Goal: Task Accomplishment & Management: Manage account settings

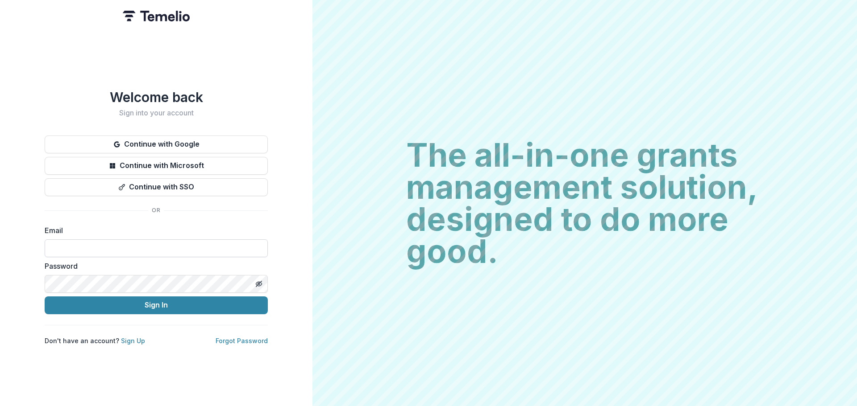
click at [209, 240] on input at bounding box center [156, 249] width 223 height 18
type input "**********"
click at [258, 283] on icon "Toggle password visibility" at bounding box center [259, 284] width 2 height 2
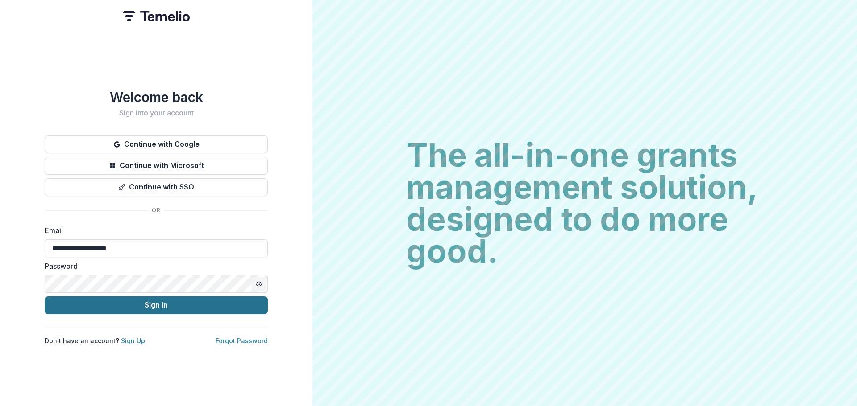
click at [203, 302] on button "Sign In" at bounding box center [156, 306] width 223 height 18
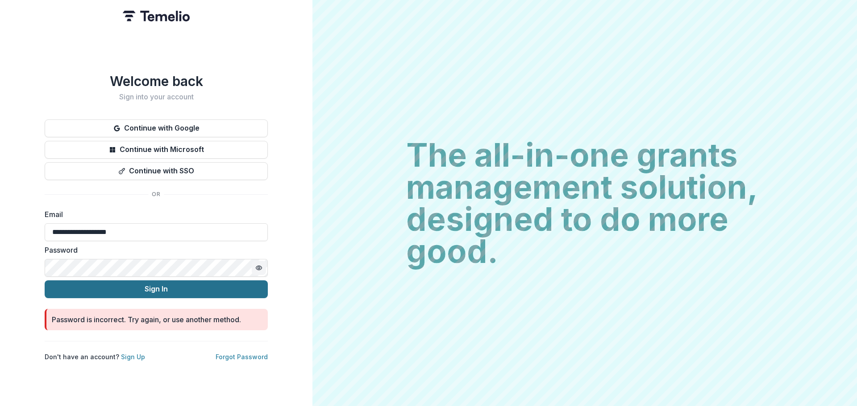
click at [142, 288] on button "Sign In" at bounding box center [156, 290] width 223 height 18
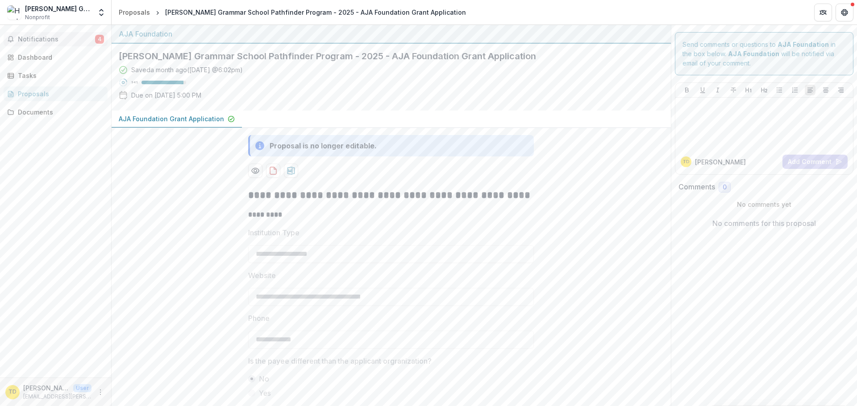
click at [37, 39] on span "Notifications" at bounding box center [56, 40] width 77 height 8
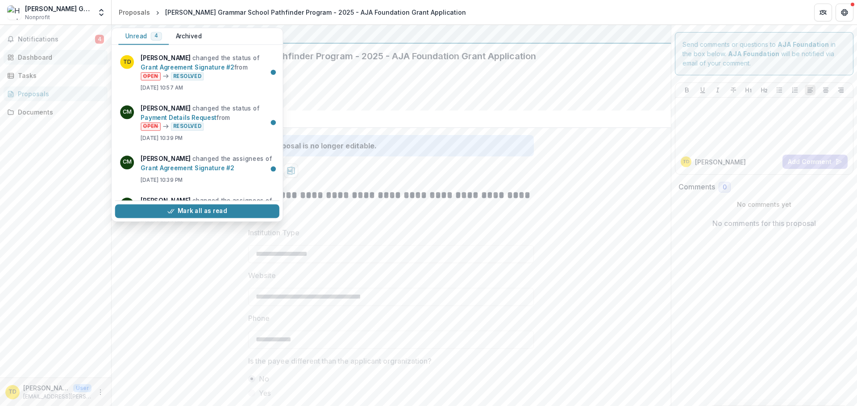
click at [36, 53] on div "Dashboard" at bounding box center [59, 57] width 83 height 9
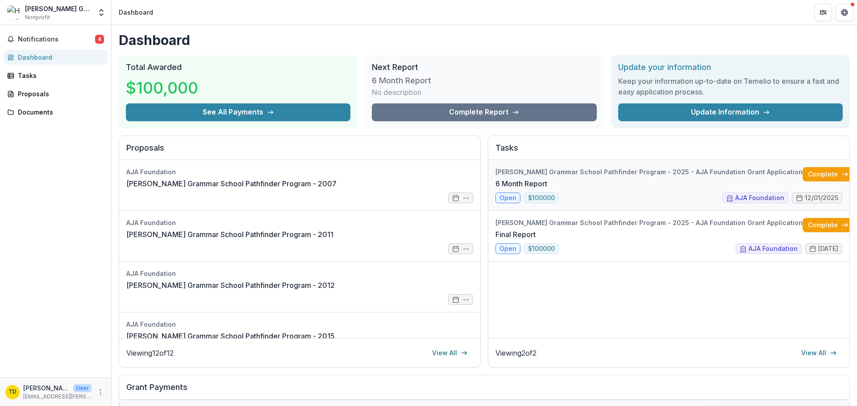
click at [498, 189] on link "6 Month Report" at bounding box center [521, 183] width 52 height 11
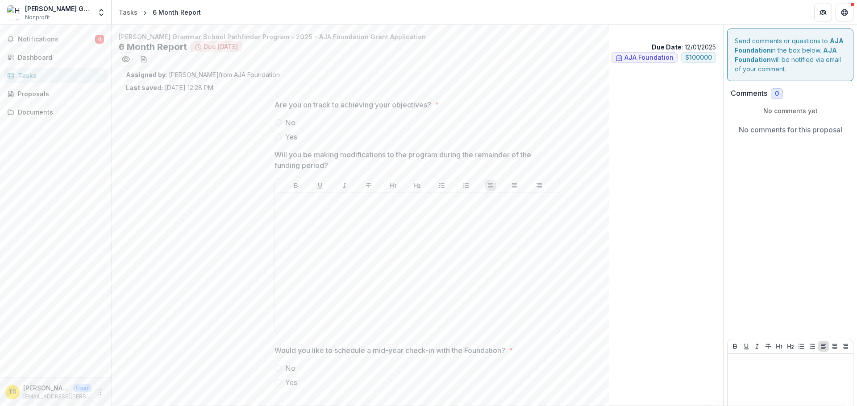
click at [99, 392] on icon "More" at bounding box center [100, 392] width 7 height 7
click at [128, 9] on div "Tasks" at bounding box center [128, 12] width 19 height 9
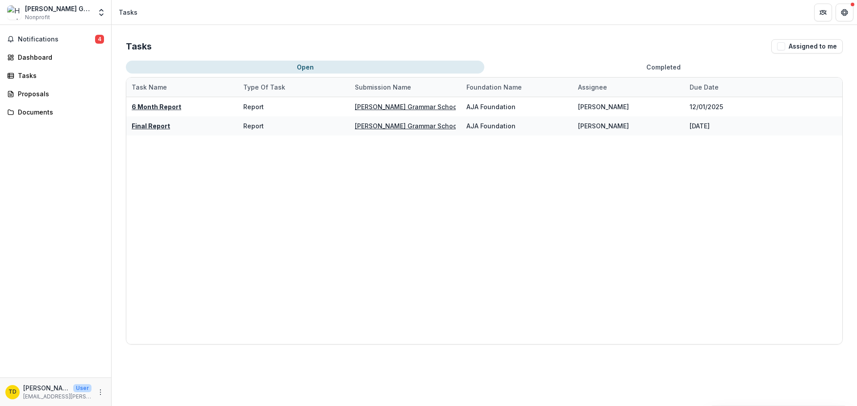
click at [316, 70] on button "Open" at bounding box center [305, 67] width 358 height 13
click at [845, 13] on icon "Get Help" at bounding box center [845, 13] width 1 height 1
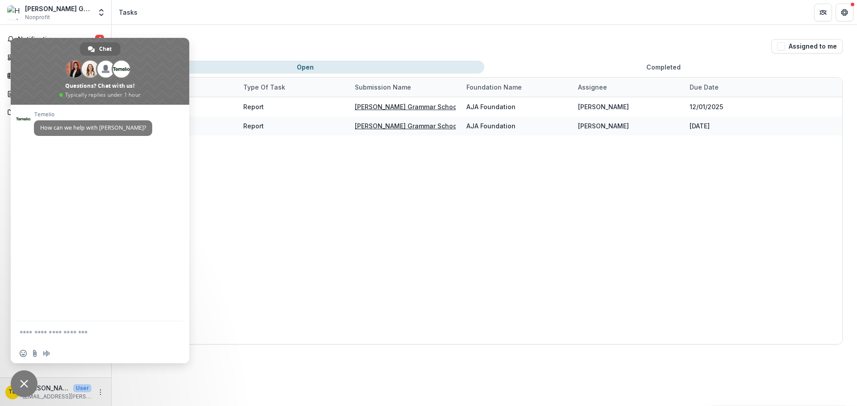
click at [346, 218] on div "6 Month Report Report Hopkins Grammar School Pathfinder Program - 2025 - AJA Fo…" at bounding box center [484, 220] width 716 height 247
click at [820, 18] on button "Partners" at bounding box center [823, 13] width 18 height 18
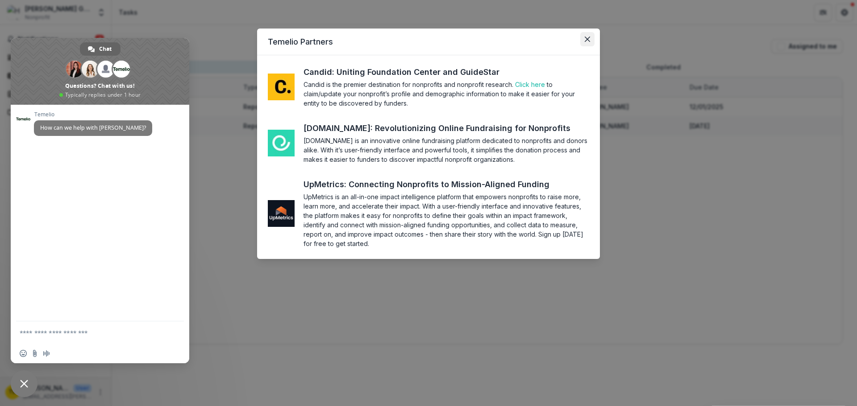
click at [586, 40] on icon "Close" at bounding box center [586, 39] width 5 height 5
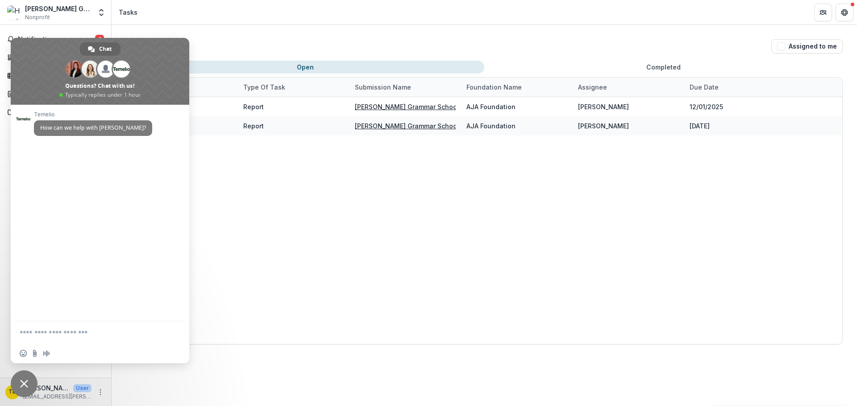
click at [22, 389] on span "Close chat" at bounding box center [24, 384] width 27 height 27
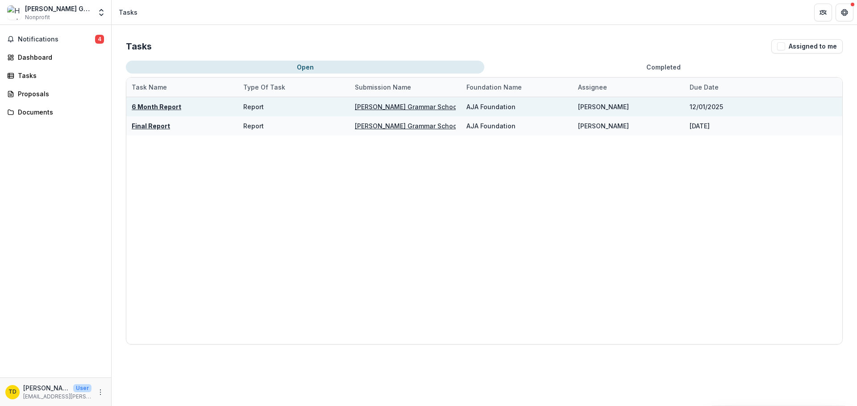
click at [149, 109] on u "6 Month Report" at bounding box center [157, 107] width 50 height 8
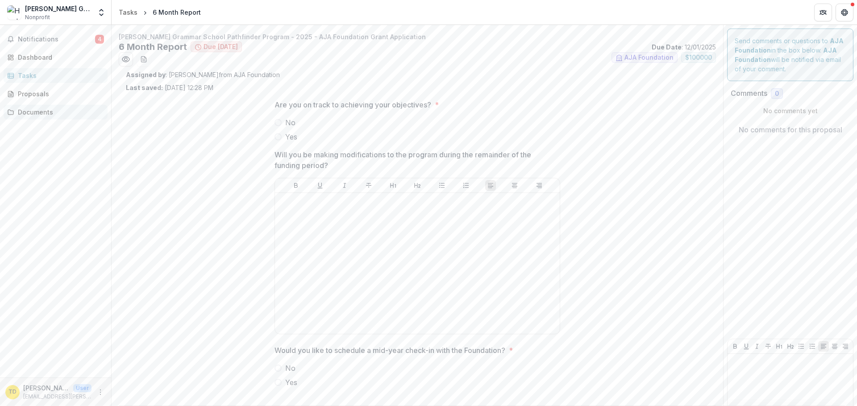
click at [32, 117] on link "Documents" at bounding box center [56, 112] width 104 height 15
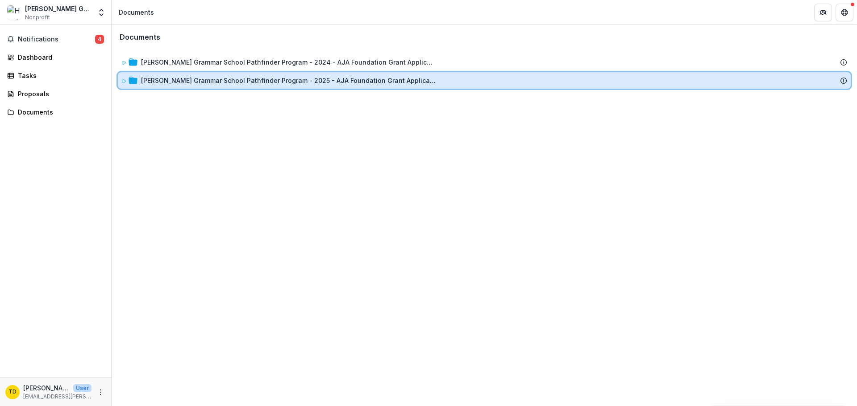
click at [124, 83] on icon at bounding box center [123, 81] width 5 height 5
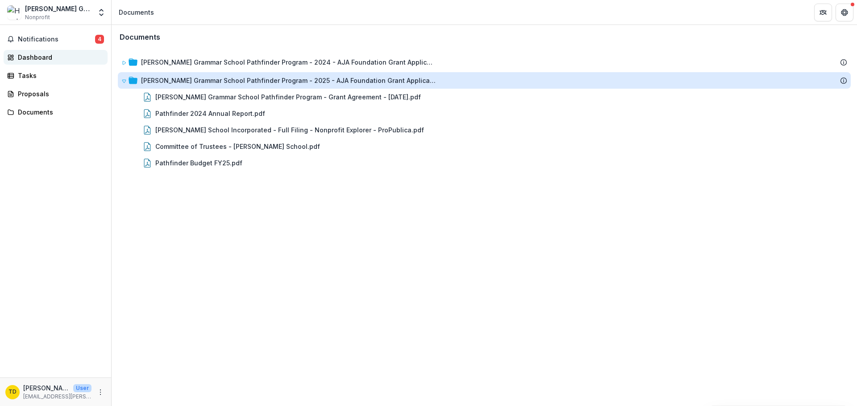
click at [29, 54] on div "Dashboard" at bounding box center [59, 57] width 83 height 9
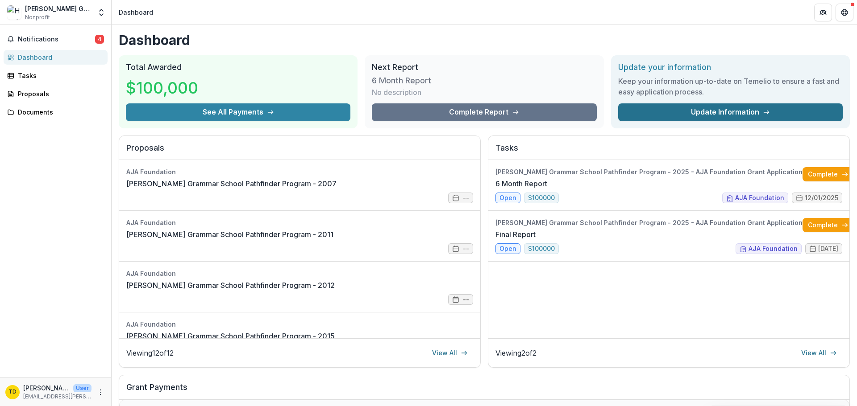
click at [763, 114] on icon at bounding box center [765, 112] width 7 height 7
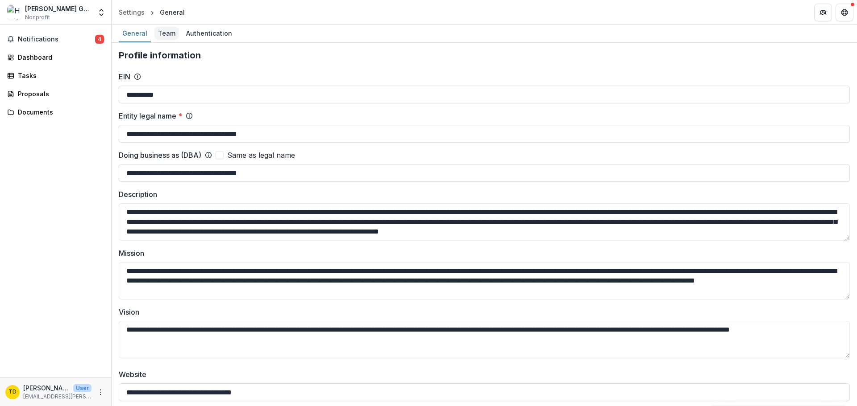
click at [163, 35] on div "Team" at bounding box center [166, 33] width 25 height 13
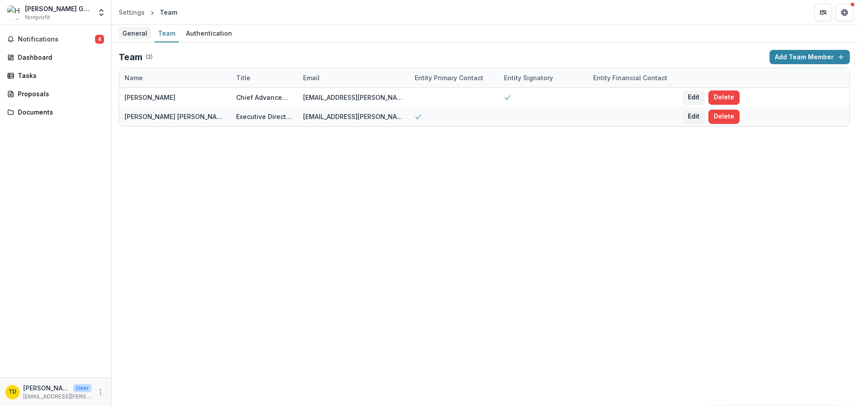
click at [145, 38] on div "General" at bounding box center [135, 33] width 32 height 13
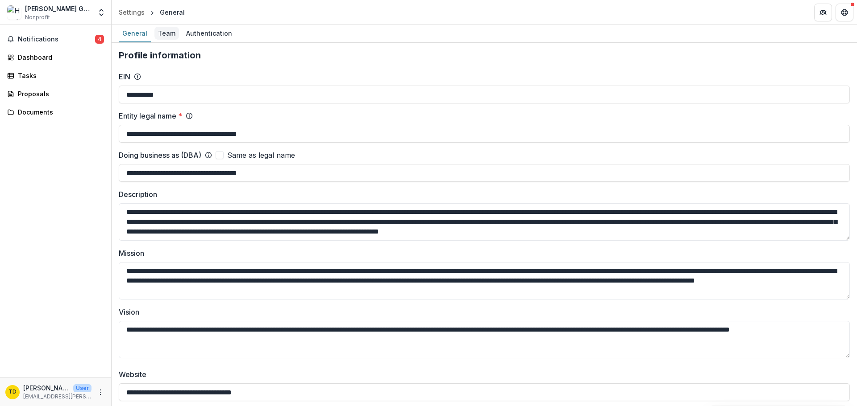
click at [165, 33] on div "Team" at bounding box center [166, 33] width 25 height 13
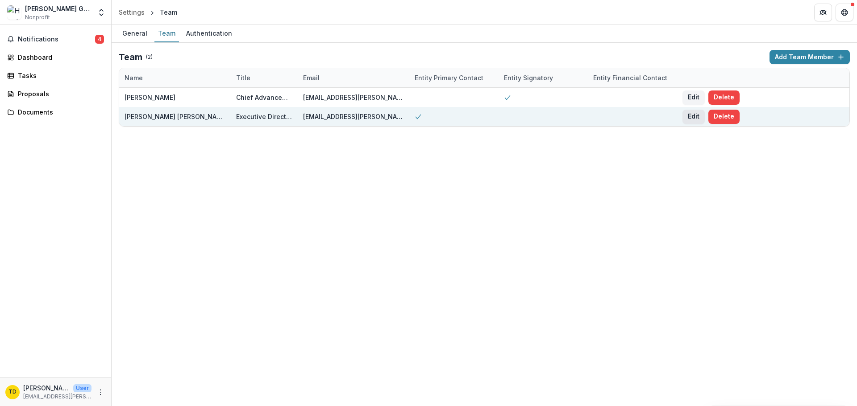
click at [693, 116] on button "Edit" at bounding box center [693, 117] width 22 height 14
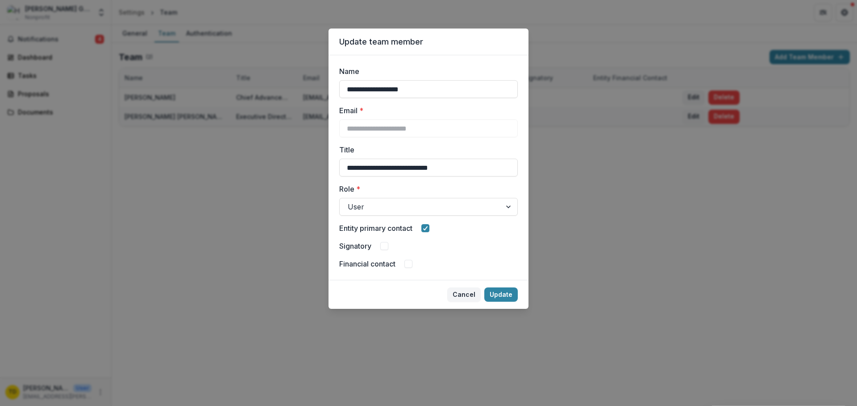
click at [385, 245] on span at bounding box center [384, 246] width 8 height 8
click at [405, 264] on div "Financial contact" at bounding box center [428, 264] width 178 height 11
click at [411, 266] on span at bounding box center [408, 264] width 8 height 8
click at [510, 297] on button "Update" at bounding box center [500, 295] width 33 height 14
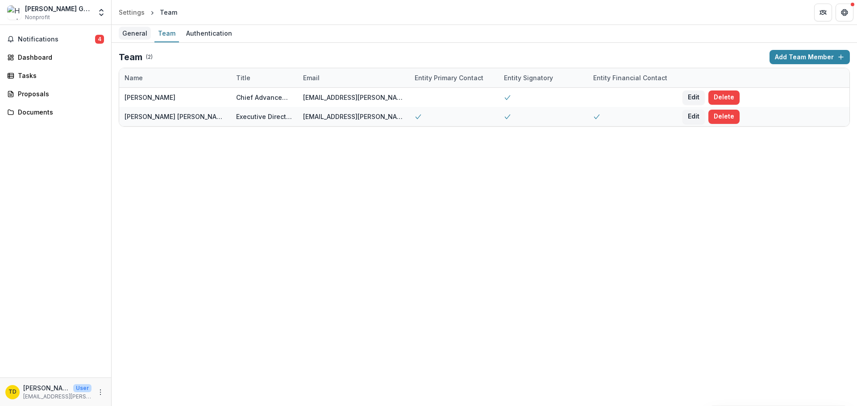
click at [131, 33] on div "General" at bounding box center [135, 33] width 32 height 13
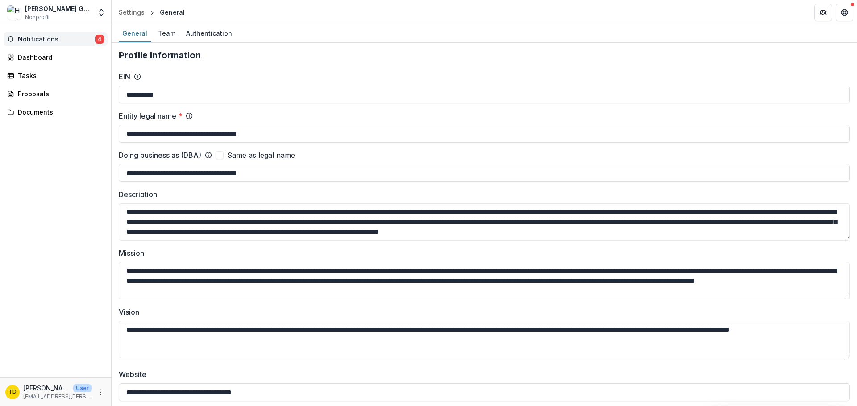
click at [64, 36] on span "Notifications" at bounding box center [56, 40] width 77 height 8
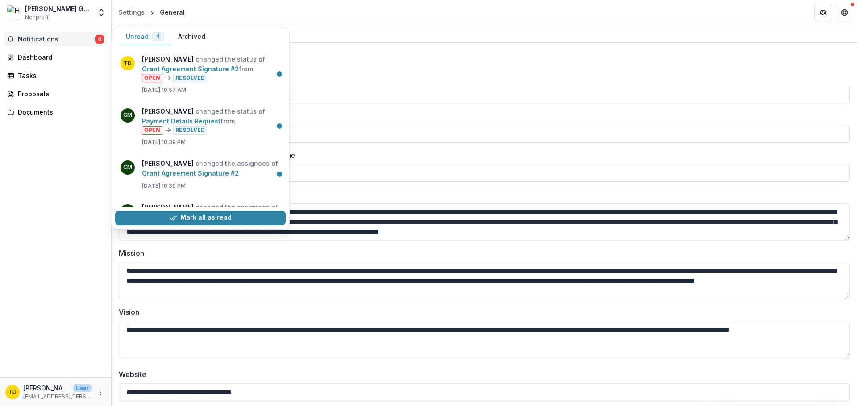
click at [71, 36] on span "Notifications" at bounding box center [56, 40] width 77 height 8
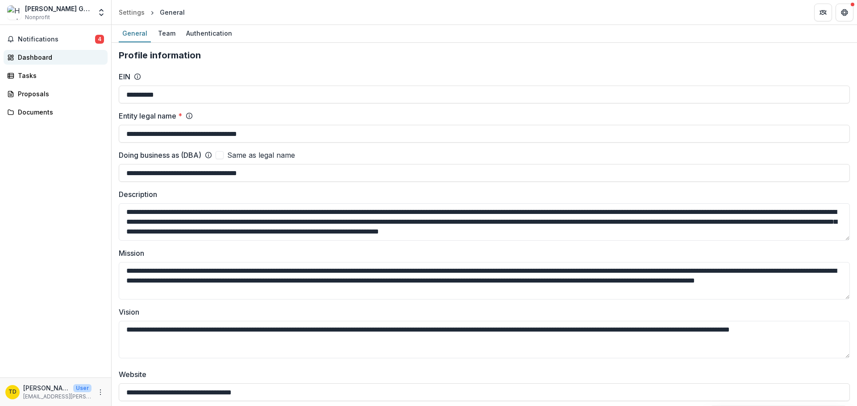
click at [46, 58] on div "Dashboard" at bounding box center [59, 57] width 83 height 9
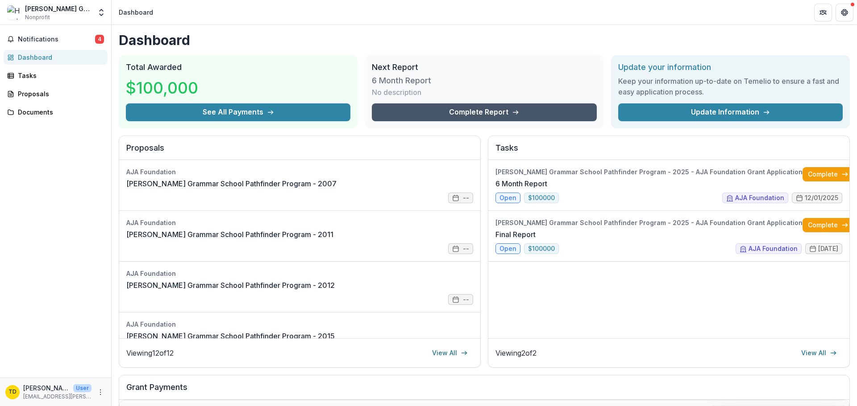
click at [492, 119] on link "Complete Report" at bounding box center [484, 113] width 224 height 18
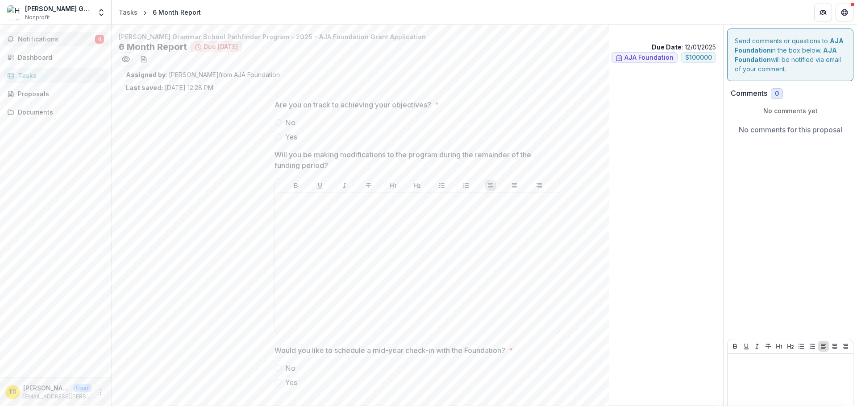
click at [48, 43] on button "Notifications 4" at bounding box center [56, 39] width 104 height 14
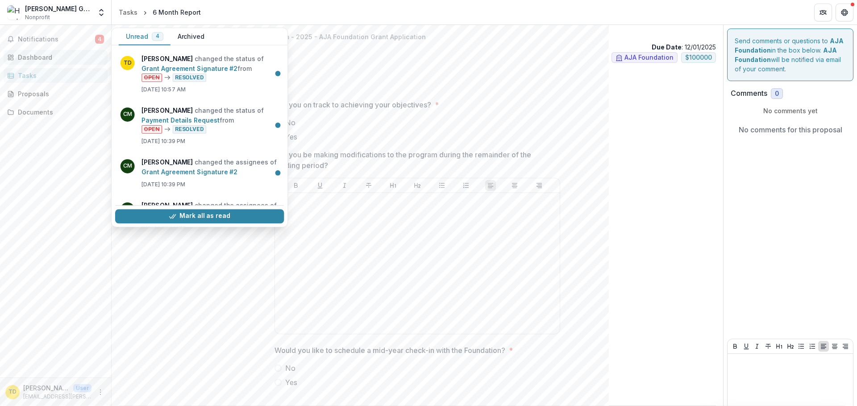
click at [48, 55] on div "Dashboard" at bounding box center [59, 57] width 83 height 9
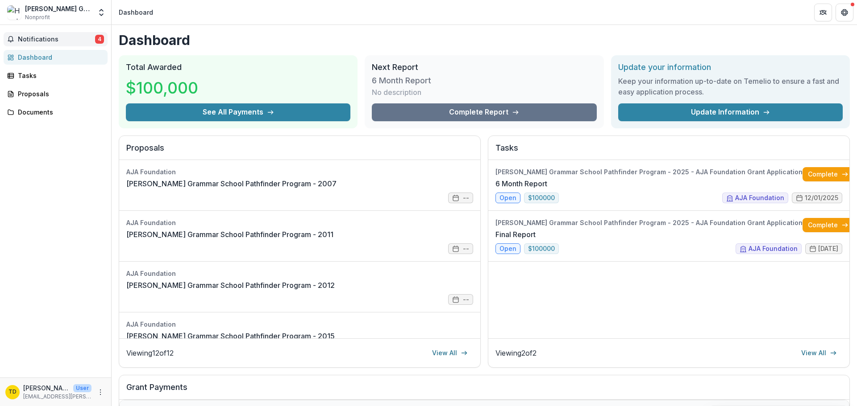
click at [49, 38] on span "Notifications" at bounding box center [56, 40] width 77 height 8
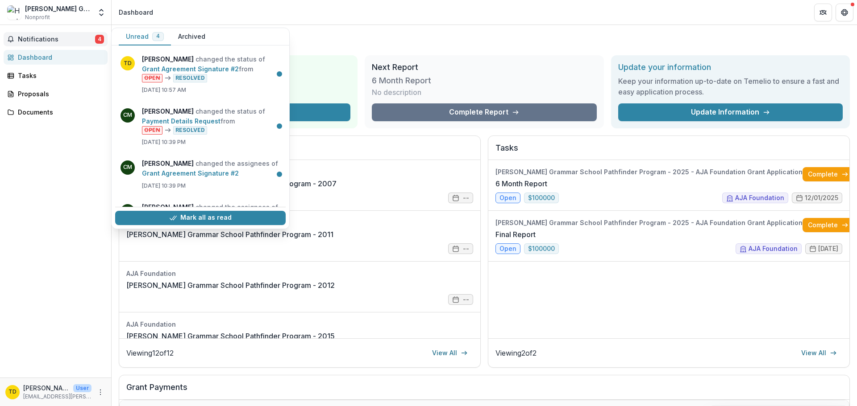
click at [49, 38] on span "Notifications" at bounding box center [56, 40] width 77 height 8
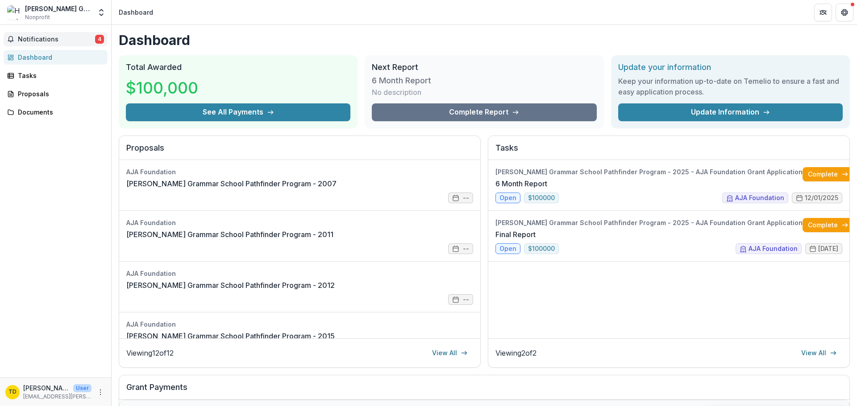
click at [49, 38] on span "Notifications" at bounding box center [56, 40] width 77 height 8
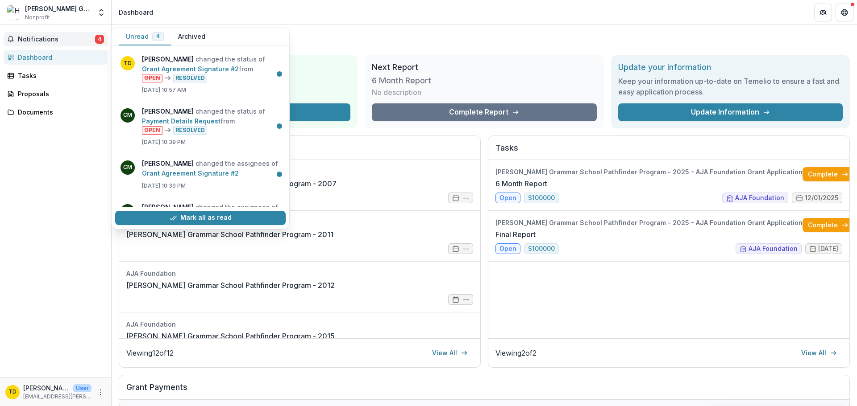
click at [40, 43] on span "Notifications" at bounding box center [56, 40] width 77 height 8
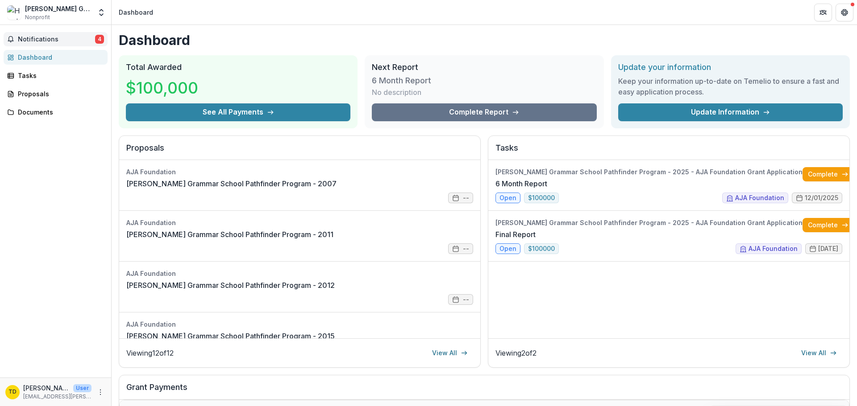
click at [62, 45] on button "Notifications 4" at bounding box center [56, 39] width 104 height 14
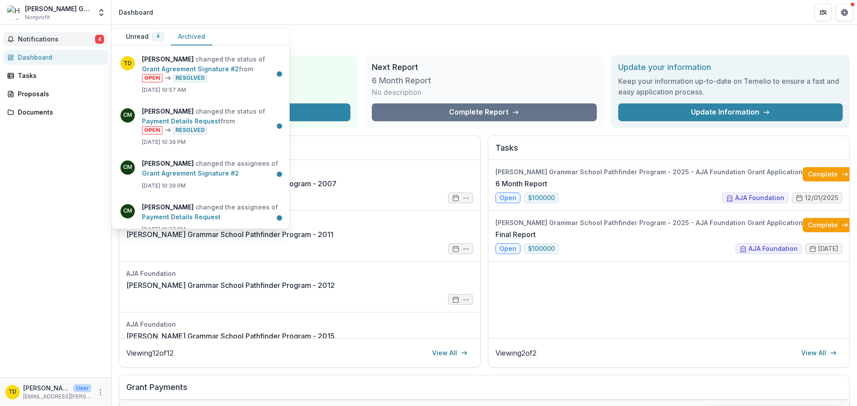
click at [200, 35] on button "Archived" at bounding box center [191, 36] width 41 height 17
click at [22, 73] on div "Tasks" at bounding box center [59, 75] width 83 height 9
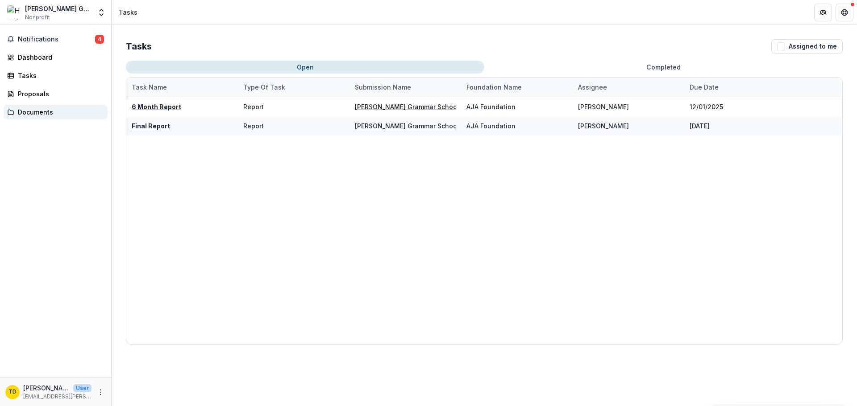
click at [38, 114] on div "Documents" at bounding box center [59, 112] width 83 height 9
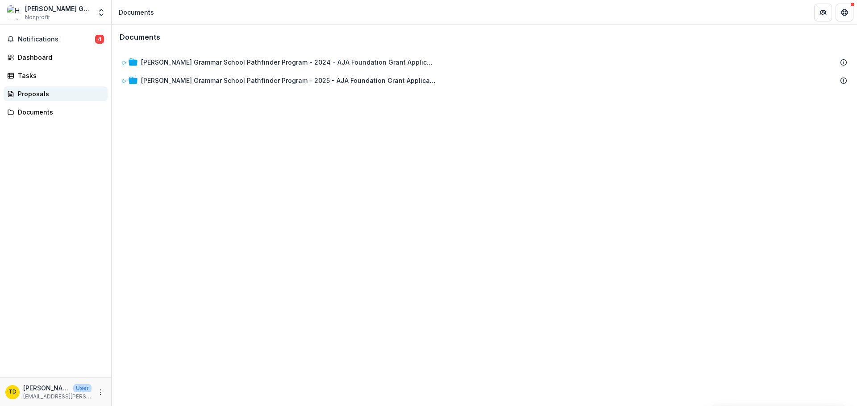
click at [34, 96] on div "Proposals" at bounding box center [59, 93] width 83 height 9
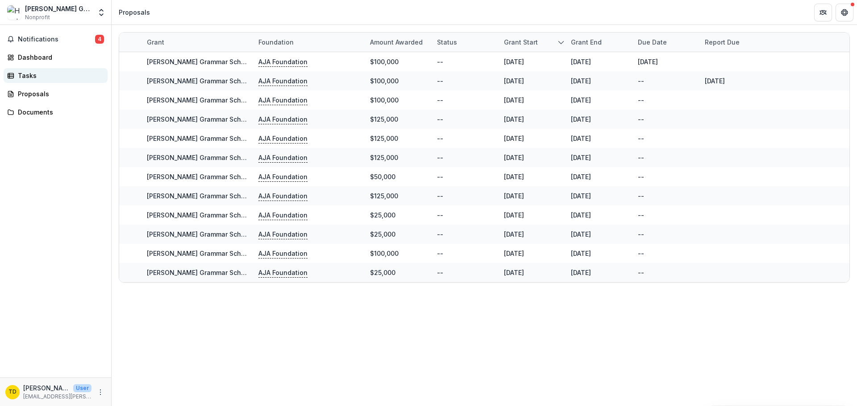
click at [16, 75] on link "Tasks" at bounding box center [56, 75] width 104 height 15
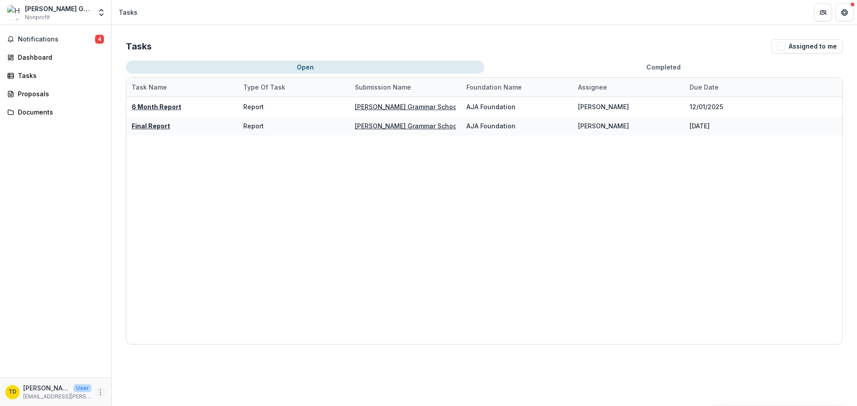
click at [101, 392] on icon "More" at bounding box center [100, 392] width 7 height 7
click at [152, 371] on link "Settings" at bounding box center [159, 373] width 95 height 15
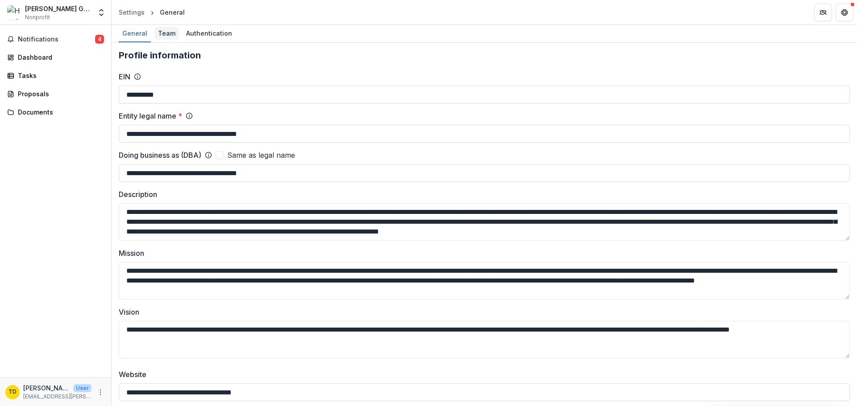
click at [170, 35] on div "Team" at bounding box center [166, 33] width 25 height 13
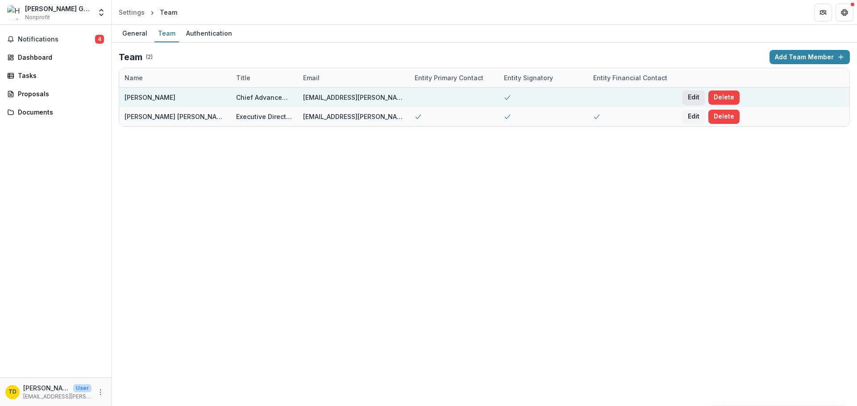
click at [694, 101] on button "Edit" at bounding box center [693, 98] width 22 height 14
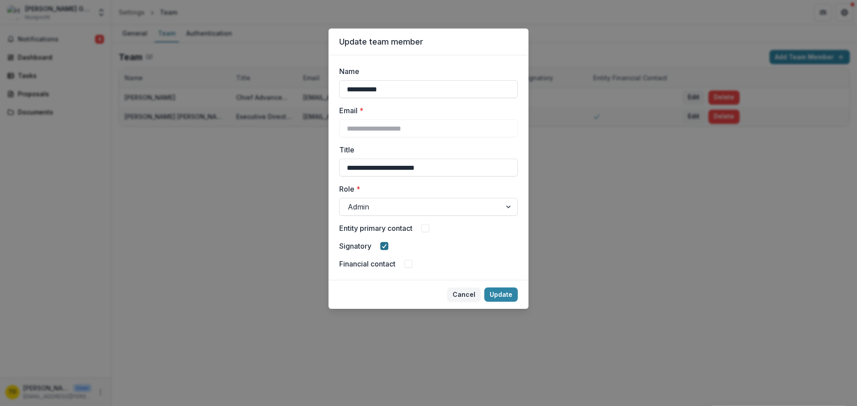
click at [381, 246] on span at bounding box center [384, 246] width 8 height 8
click at [505, 295] on button "Update" at bounding box center [500, 295] width 33 height 14
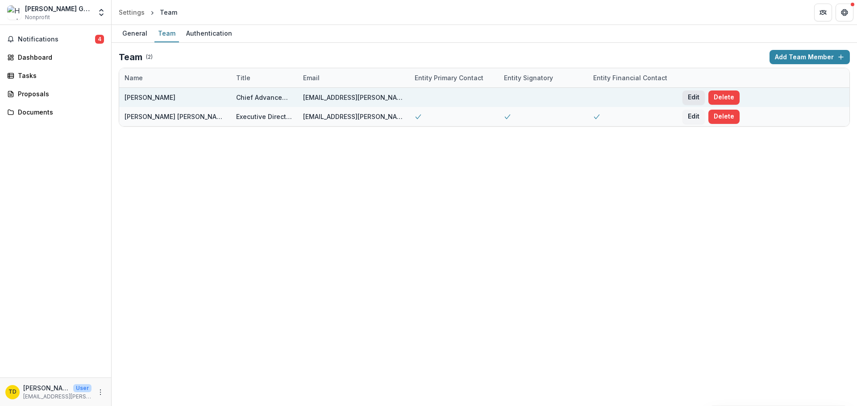
click at [693, 98] on button "Edit" at bounding box center [693, 98] width 22 height 14
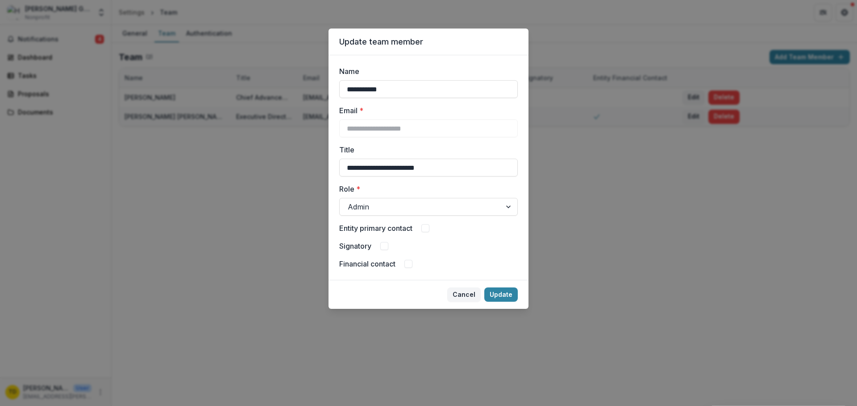
drag, startPoint x: 410, startPoint y: 264, endPoint x: 425, endPoint y: 275, distance: 19.5
click at [410, 264] on span at bounding box center [408, 264] width 8 height 8
click at [505, 296] on button "Update" at bounding box center [500, 295] width 33 height 14
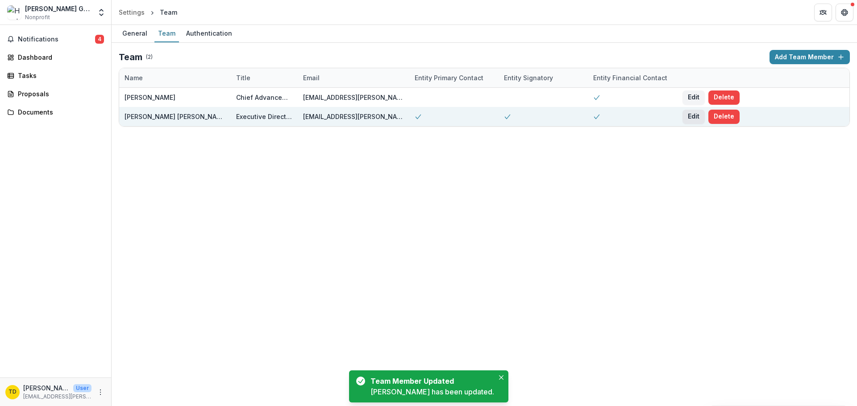
click at [688, 116] on button "Edit" at bounding box center [693, 117] width 22 height 14
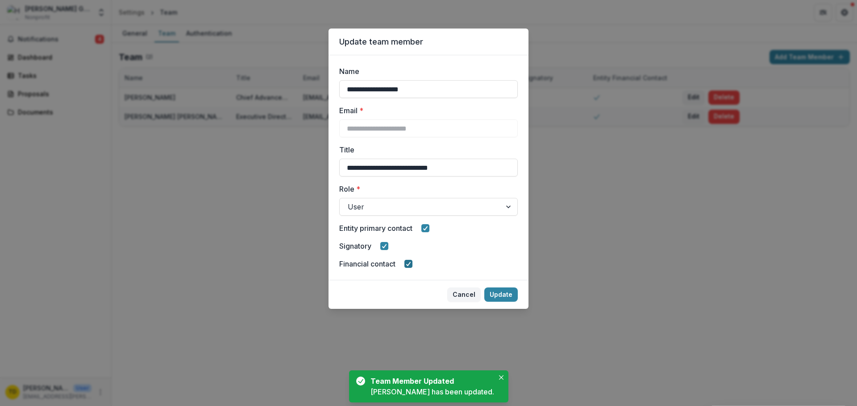
click at [410, 263] on polyline at bounding box center [408, 264] width 4 height 4
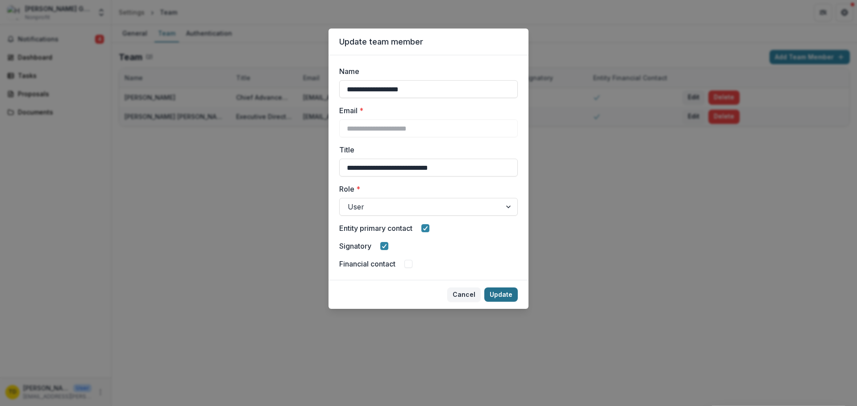
click at [505, 296] on button "Update" at bounding box center [500, 295] width 33 height 14
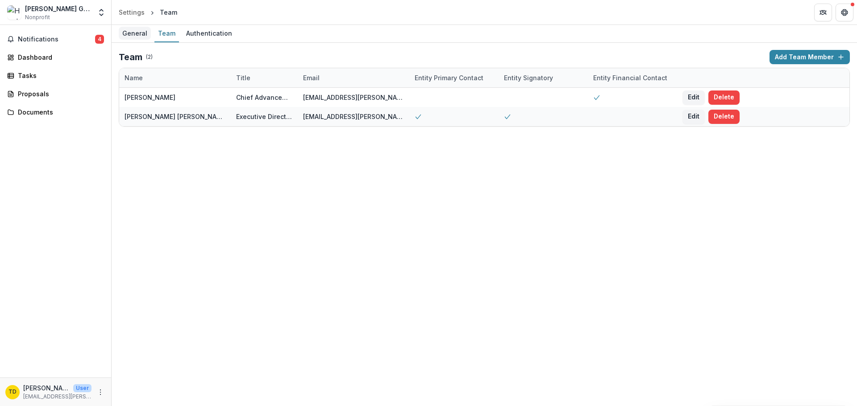
click at [139, 37] on div "General" at bounding box center [135, 33] width 32 height 13
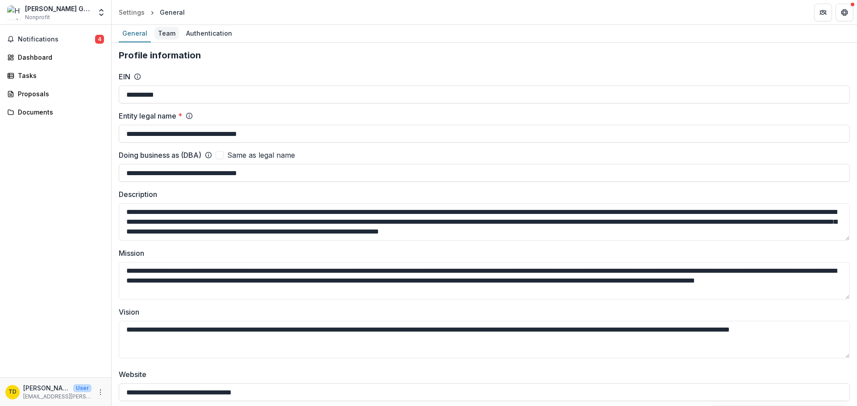
click at [165, 35] on div "Team" at bounding box center [166, 33] width 25 height 13
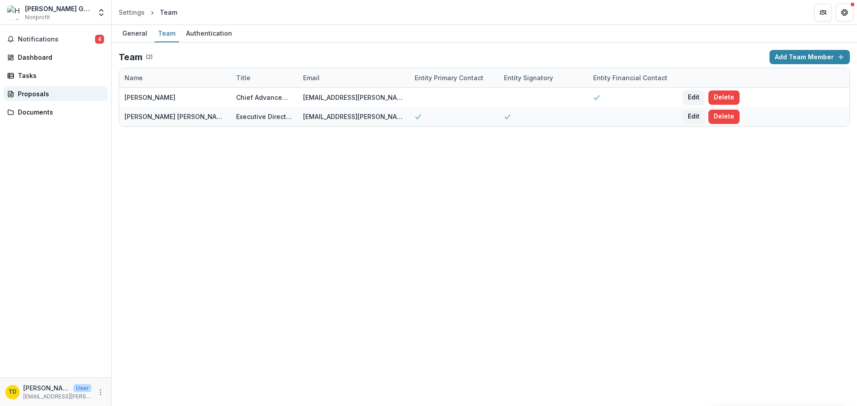
click at [43, 95] on div "Proposals" at bounding box center [59, 93] width 83 height 9
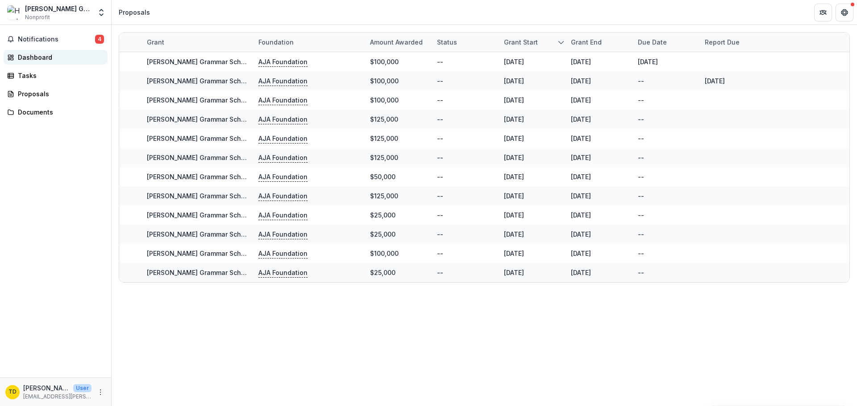
click at [45, 57] on div "Dashboard" at bounding box center [59, 57] width 83 height 9
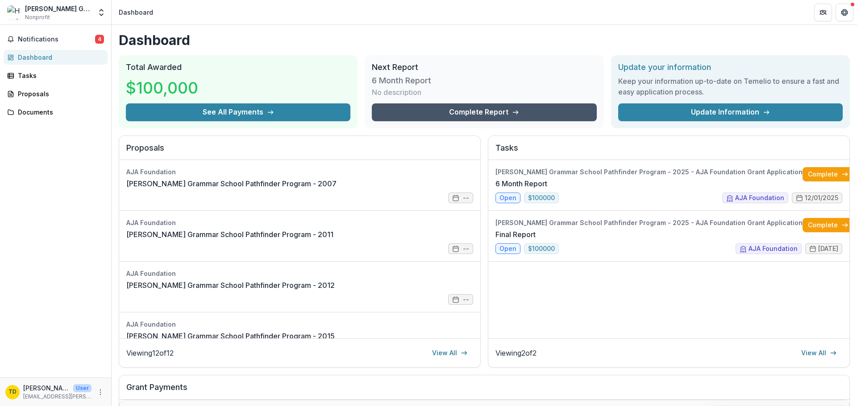
click at [443, 114] on link "Complete Report" at bounding box center [484, 113] width 224 height 18
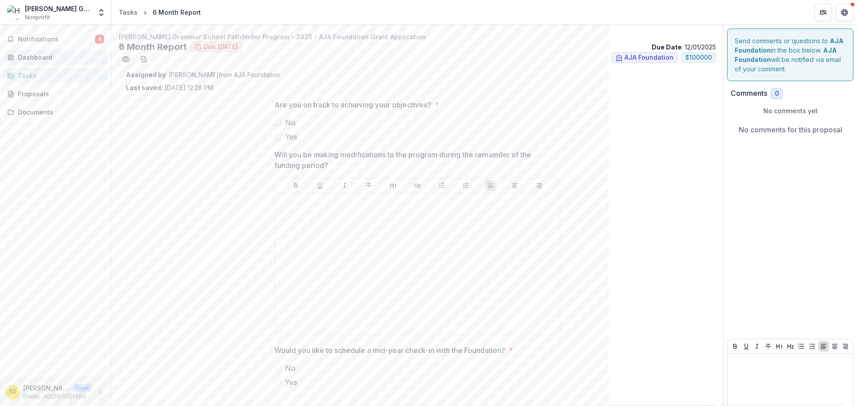
click at [66, 51] on link "Dashboard" at bounding box center [56, 57] width 104 height 15
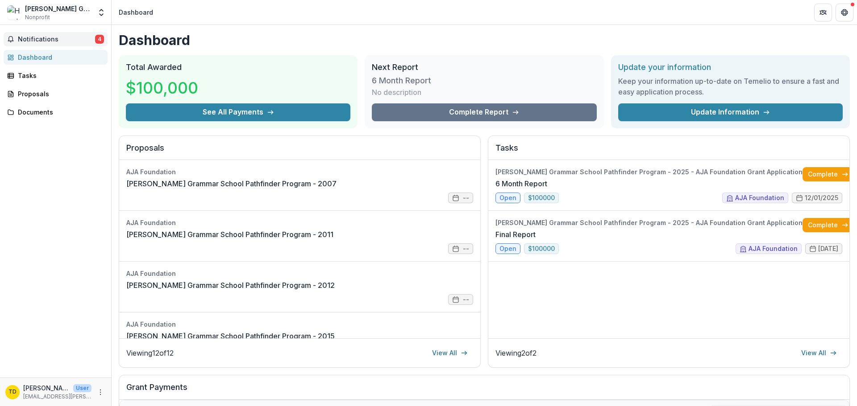
click at [67, 41] on span "Notifications" at bounding box center [56, 40] width 77 height 8
click at [30, 117] on link "Documents" at bounding box center [56, 112] width 104 height 15
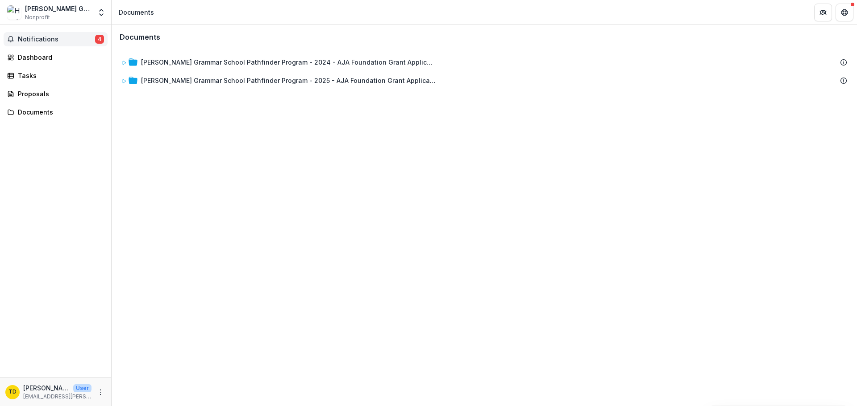
click at [51, 41] on span "Notifications" at bounding box center [56, 40] width 77 height 8
click at [43, 54] on div "Dashboard" at bounding box center [59, 57] width 83 height 9
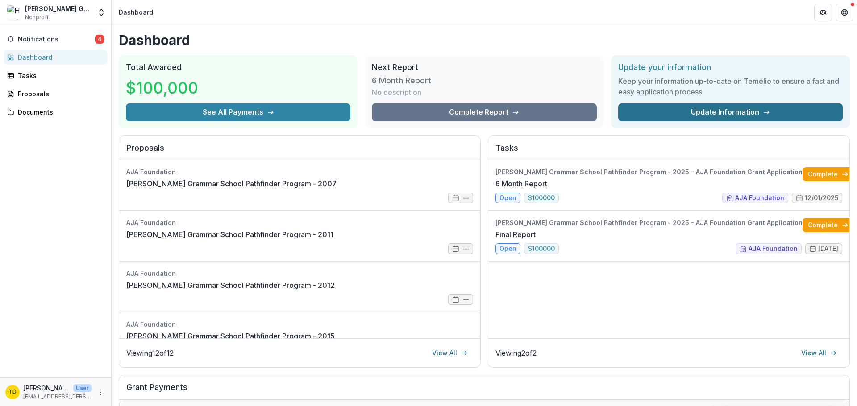
click at [722, 115] on link "Update Information" at bounding box center [730, 113] width 224 height 18
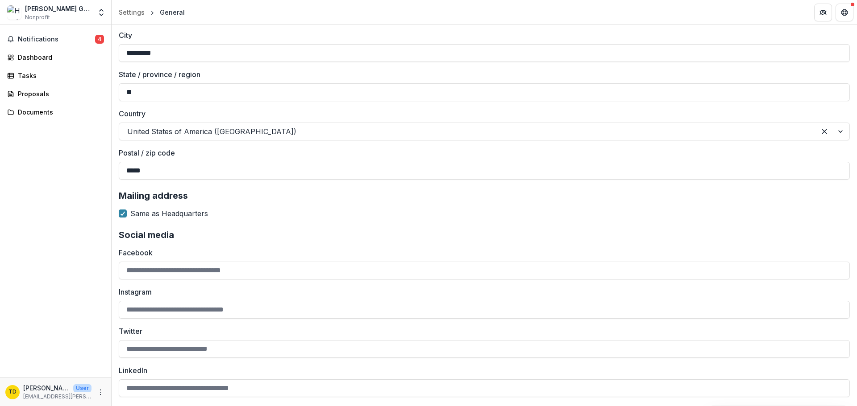
scroll to position [1383, 0]
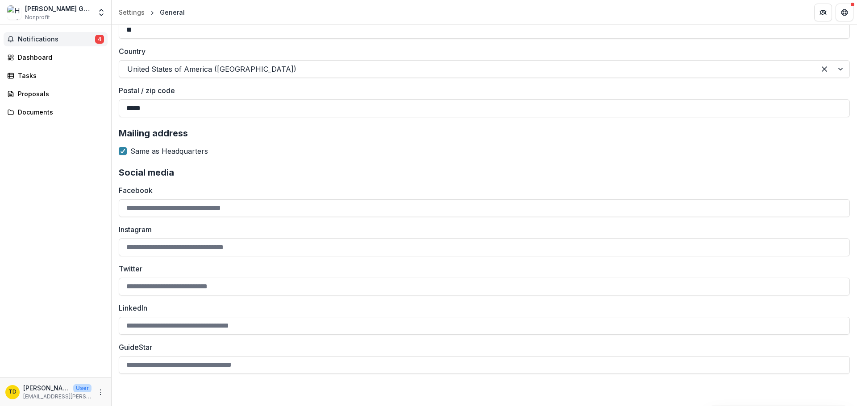
click at [54, 39] on span "Notifications" at bounding box center [56, 40] width 77 height 8
click at [58, 60] on div "Dashboard" at bounding box center [59, 57] width 83 height 9
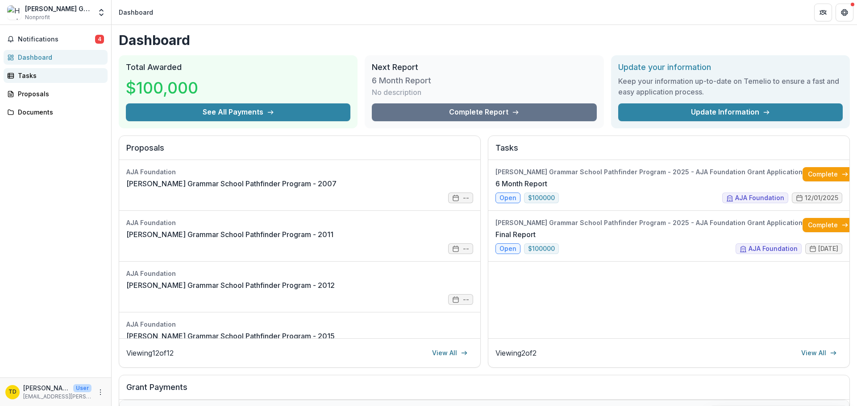
click at [53, 79] on div "Tasks" at bounding box center [59, 75] width 83 height 9
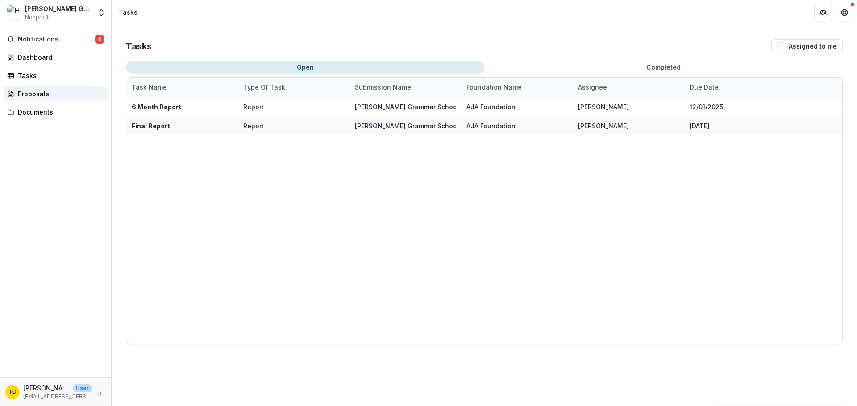
click at [38, 97] on div "Proposals" at bounding box center [59, 93] width 83 height 9
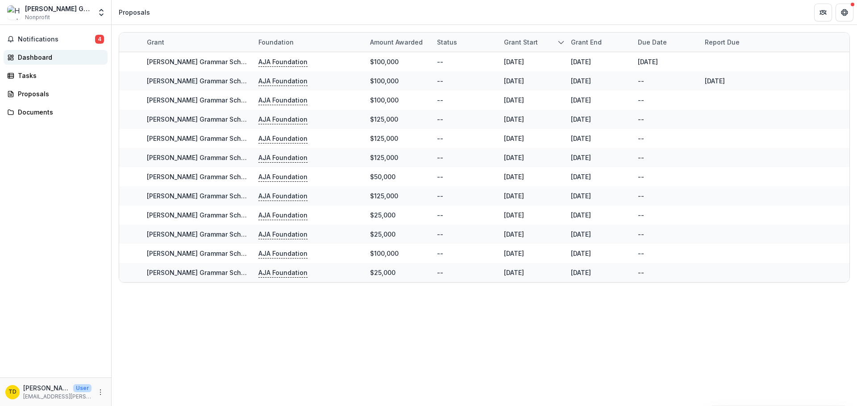
click at [34, 61] on div "Dashboard" at bounding box center [59, 57] width 83 height 9
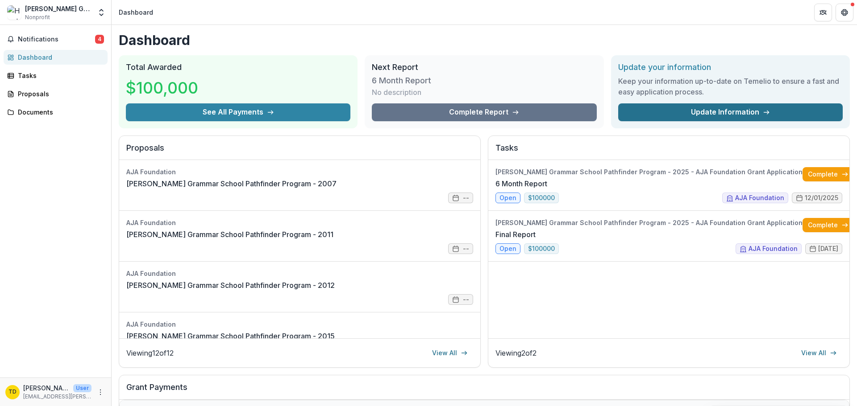
click at [715, 111] on link "Update Information" at bounding box center [730, 113] width 224 height 18
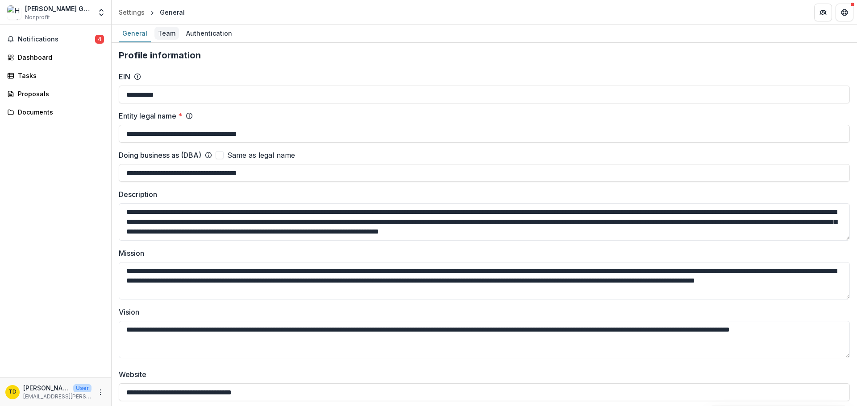
click at [169, 38] on div "Team" at bounding box center [166, 33] width 25 height 13
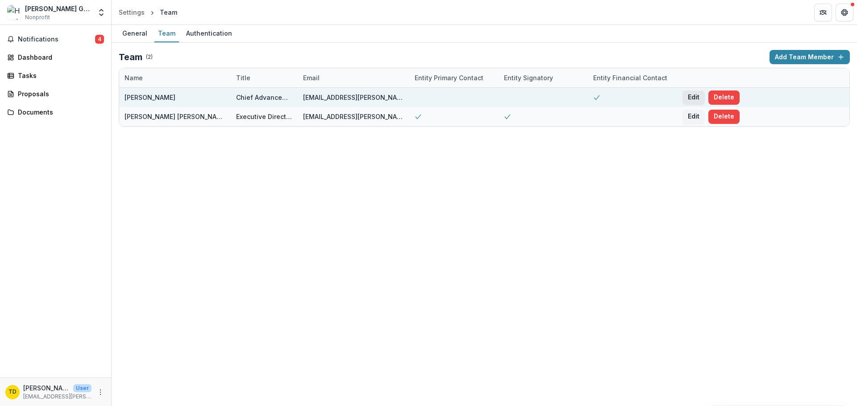
click at [694, 101] on button "Edit" at bounding box center [693, 98] width 22 height 14
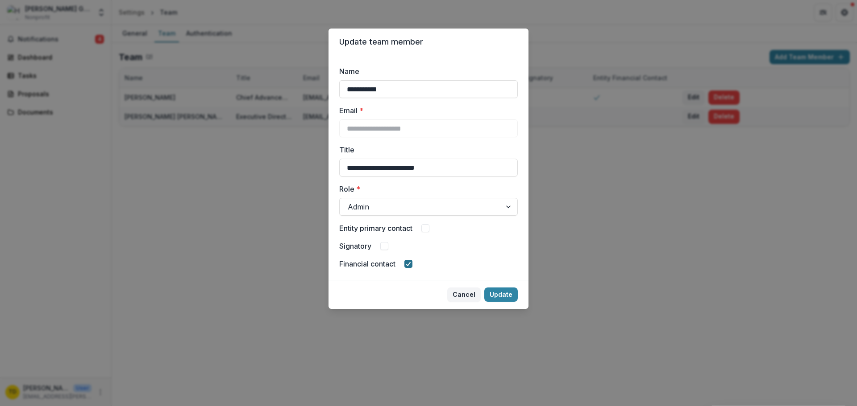
click at [411, 265] on icon at bounding box center [408, 264] width 5 height 4
click at [506, 296] on button "Update" at bounding box center [500, 295] width 33 height 14
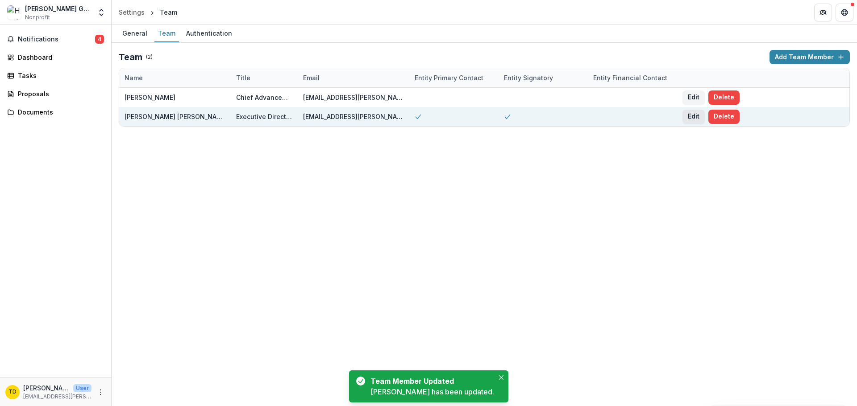
click at [694, 118] on button "Edit" at bounding box center [693, 117] width 22 height 14
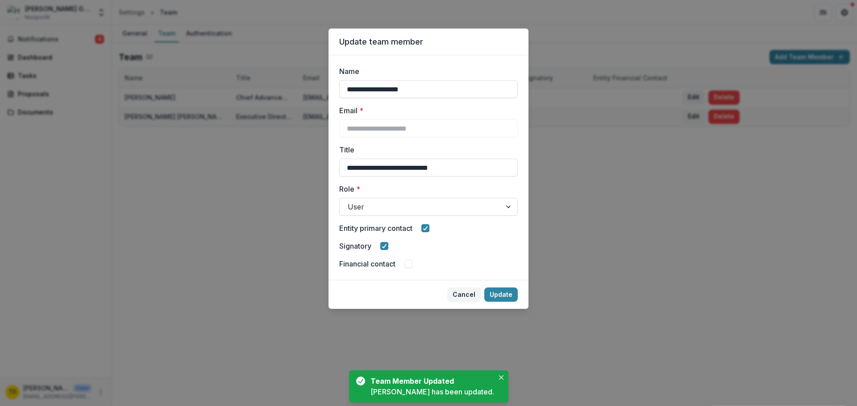
click at [411, 266] on span at bounding box center [408, 264] width 8 height 8
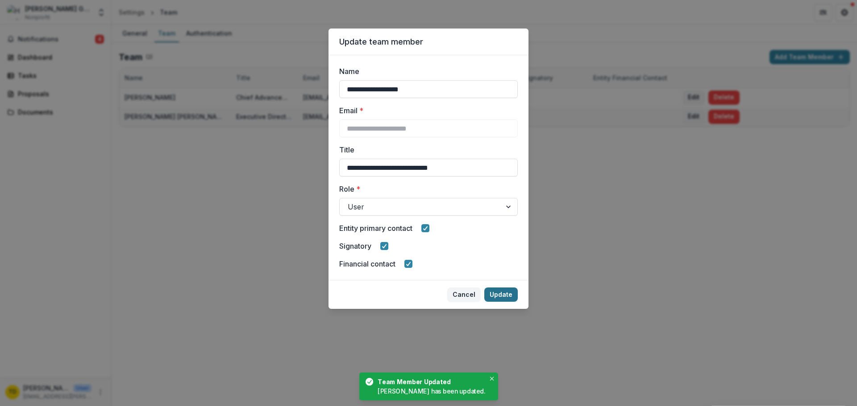
click at [506, 298] on button "Update" at bounding box center [500, 295] width 33 height 14
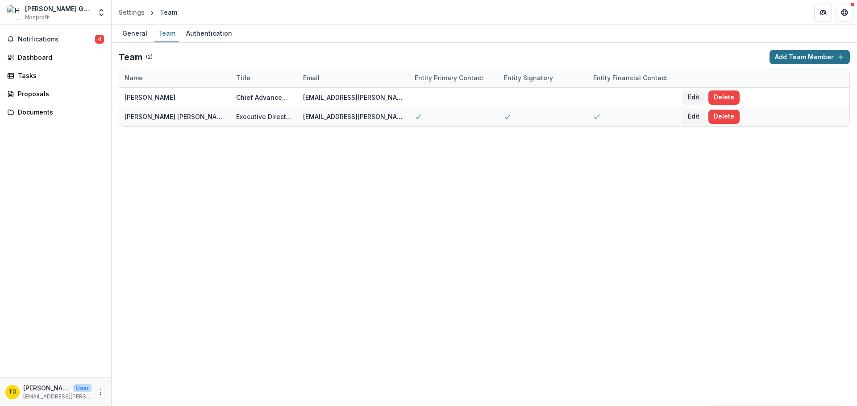
click at [799, 55] on button "Add Team Member" at bounding box center [809, 57] width 80 height 14
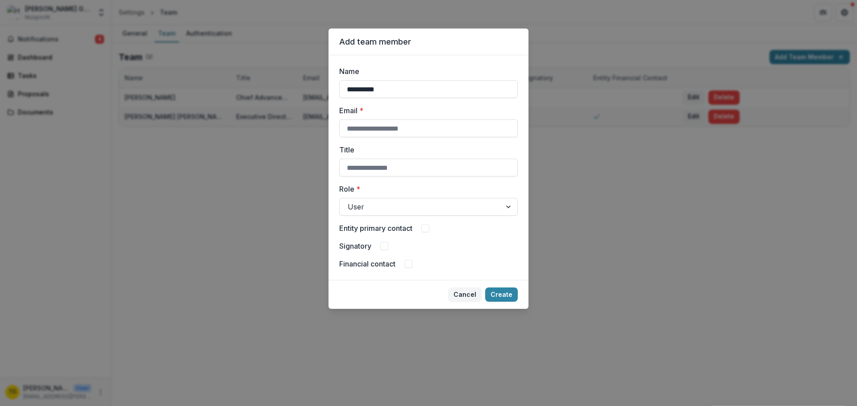
type input "**********"
click at [402, 128] on input "**********" at bounding box center [428, 129] width 178 height 18
type input "**********"
click at [422, 168] on input "Title" at bounding box center [428, 168] width 178 height 18
type input "**********"
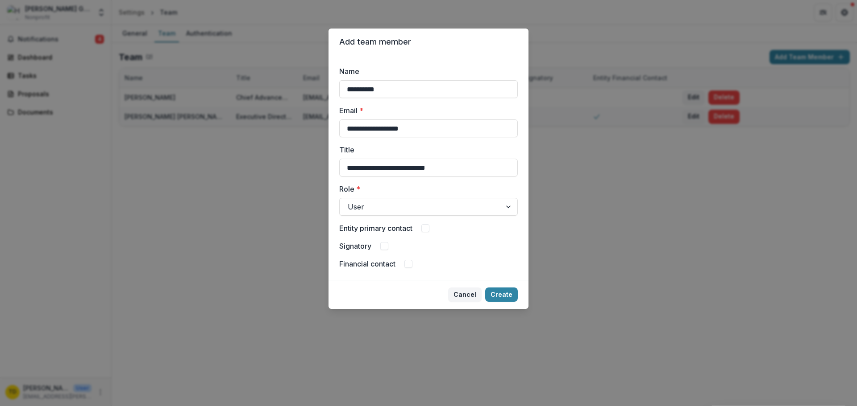
click at [499, 303] on footer "Cancel Create" at bounding box center [428, 294] width 200 height 29
click at [502, 297] on button "Create" at bounding box center [501, 295] width 33 height 14
